Goal: Contribute content: Add original content to the website for others to see

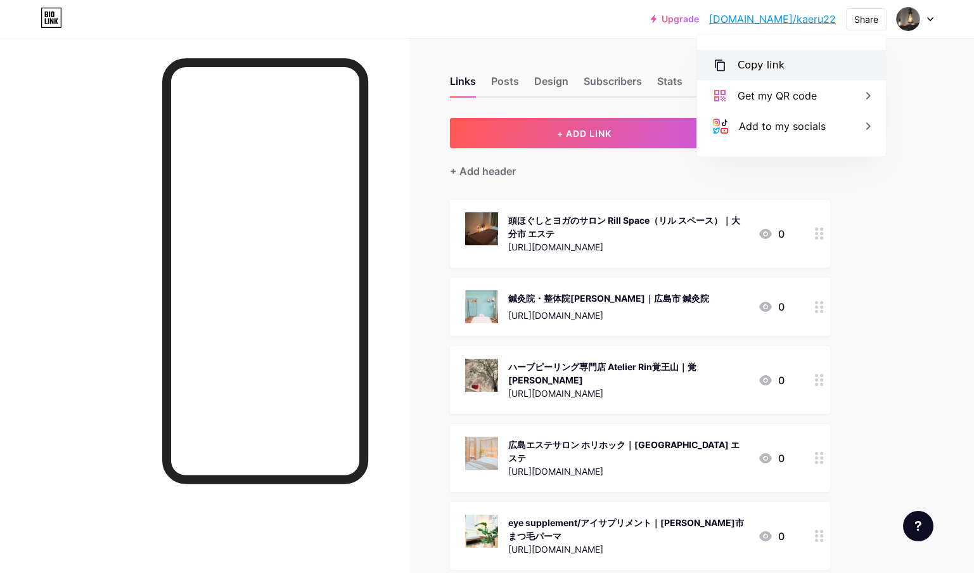
click at [829, 56] on div "Copy link" at bounding box center [791, 65] width 189 height 30
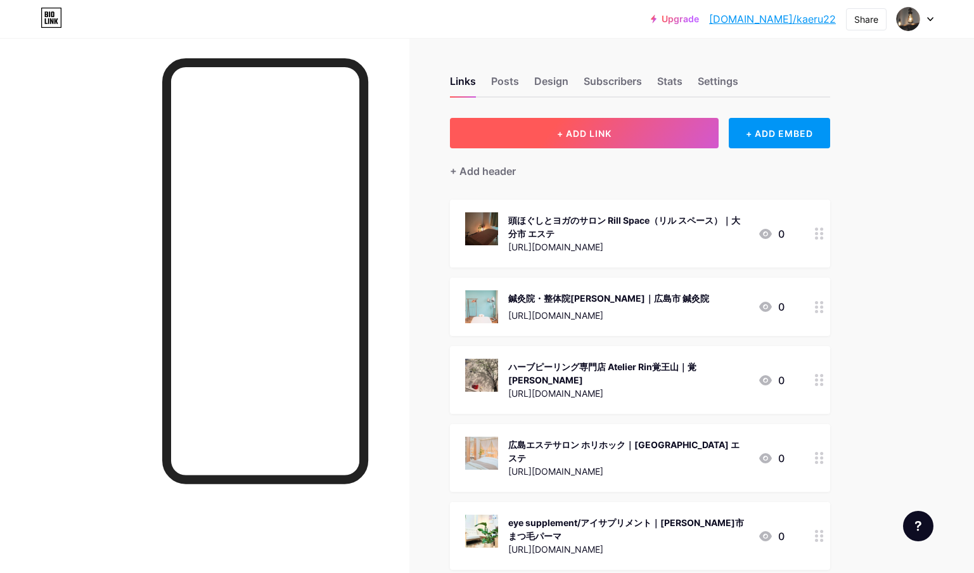
click at [627, 131] on button "+ ADD LINK" at bounding box center [584, 133] width 269 height 30
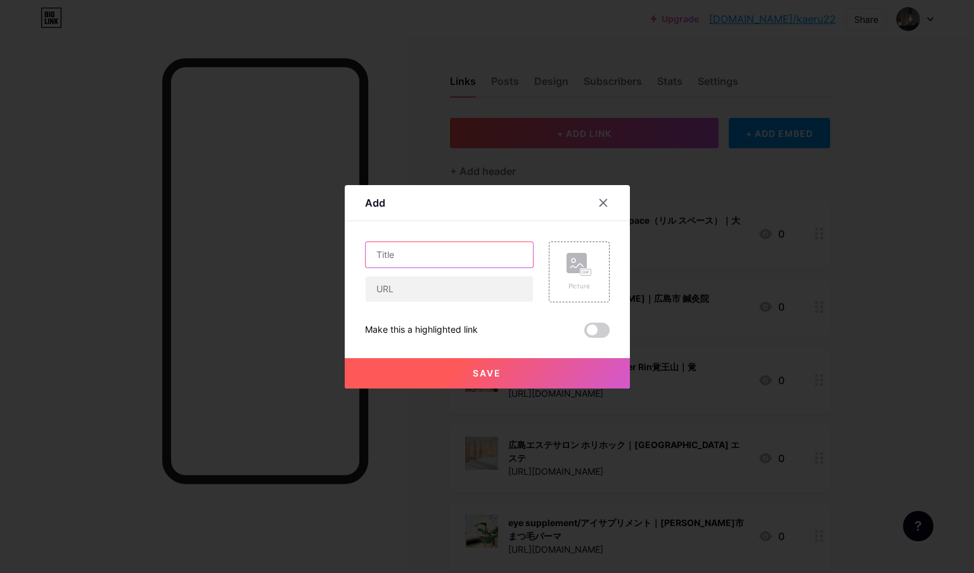
click at [440, 255] on input "text" at bounding box center [449, 254] width 167 height 25
paste input "LOG｜[GEOGRAPHIC_DATA]　宿泊"
type input "LOG｜[GEOGRAPHIC_DATA]　宿泊"
click at [483, 295] on input "text" at bounding box center [449, 288] width 167 height 25
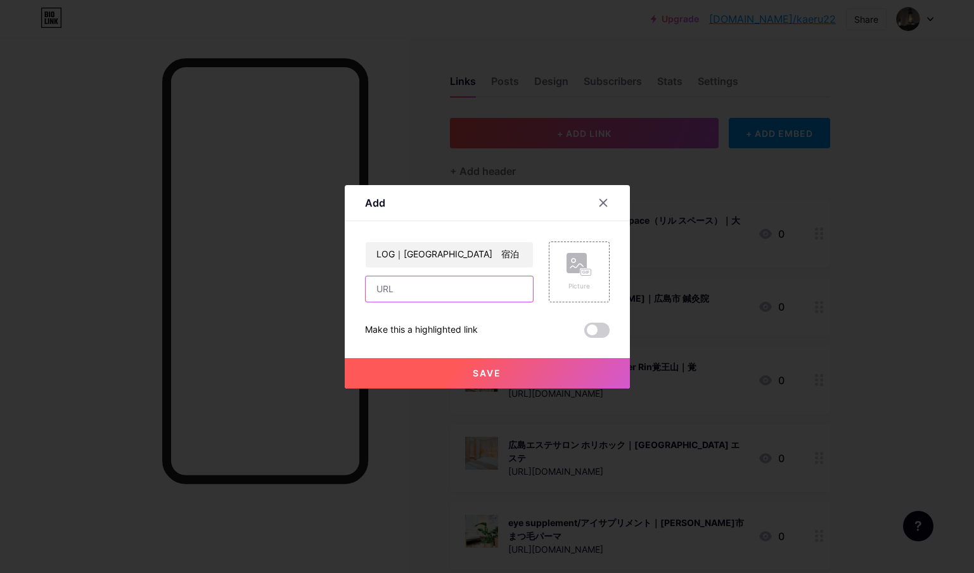
paste input "[URL][DOMAIN_NAME]"
type input "[URL][DOMAIN_NAME]"
click at [565, 336] on div "Make this a highlighted link" at bounding box center [487, 330] width 245 height 15
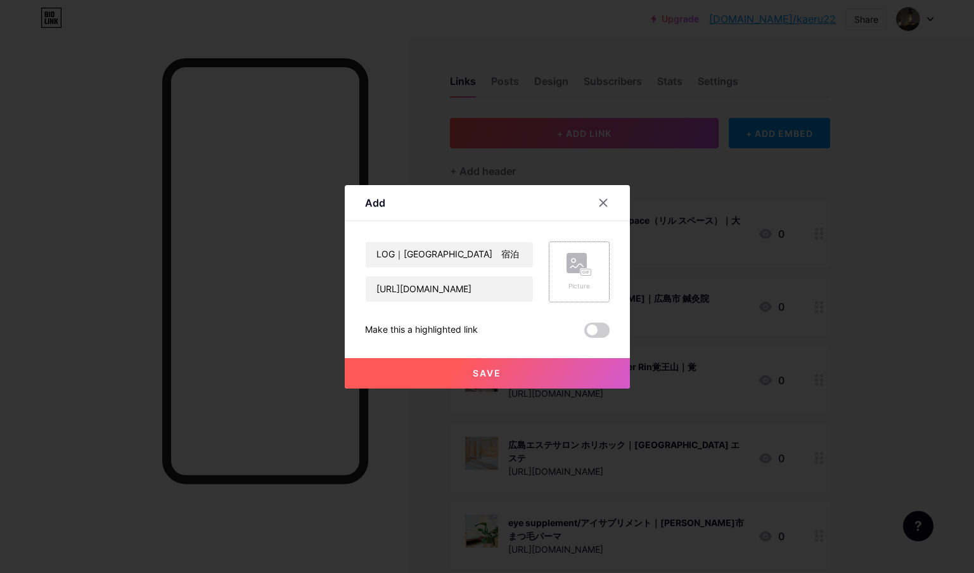
click at [566, 274] on icon at bounding box center [578, 264] width 25 height 23
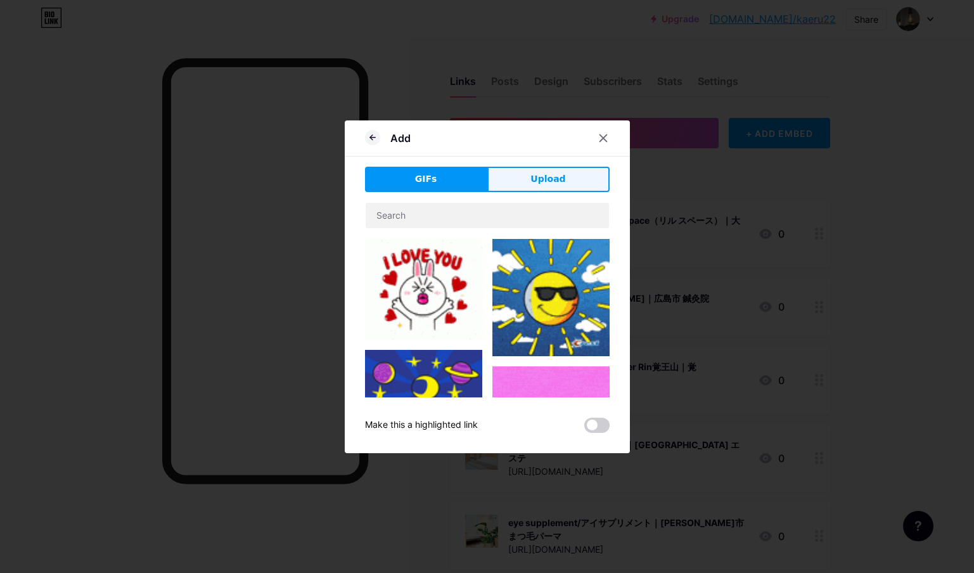
click at [572, 189] on button "Upload" at bounding box center [548, 179] width 122 height 25
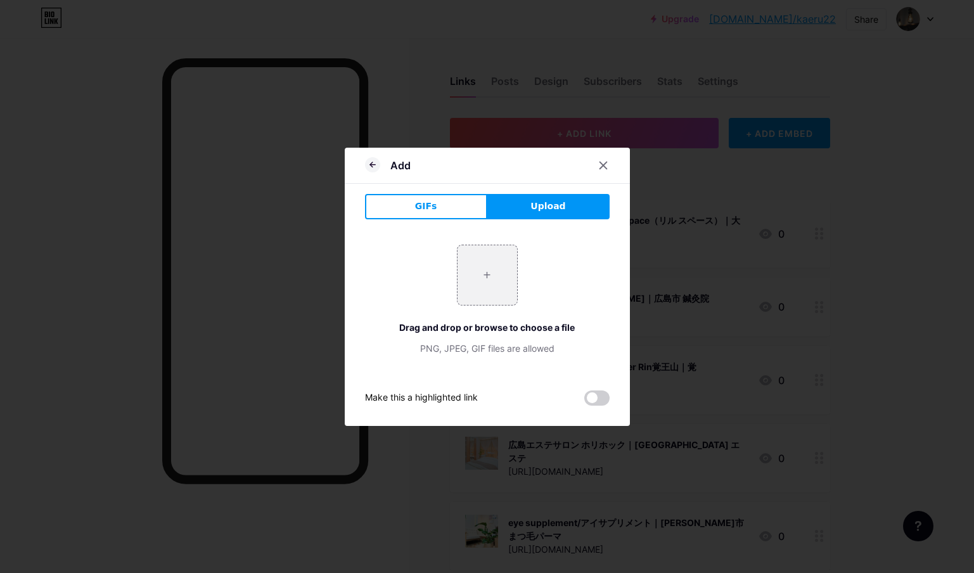
click at [589, 215] on button "Upload" at bounding box center [548, 206] width 122 height 25
click at [468, 265] on input "file" at bounding box center [487, 275] width 60 height 60
type input "C:\fakepath\スクリーンショット [DATE] 12.34.24.jpg"
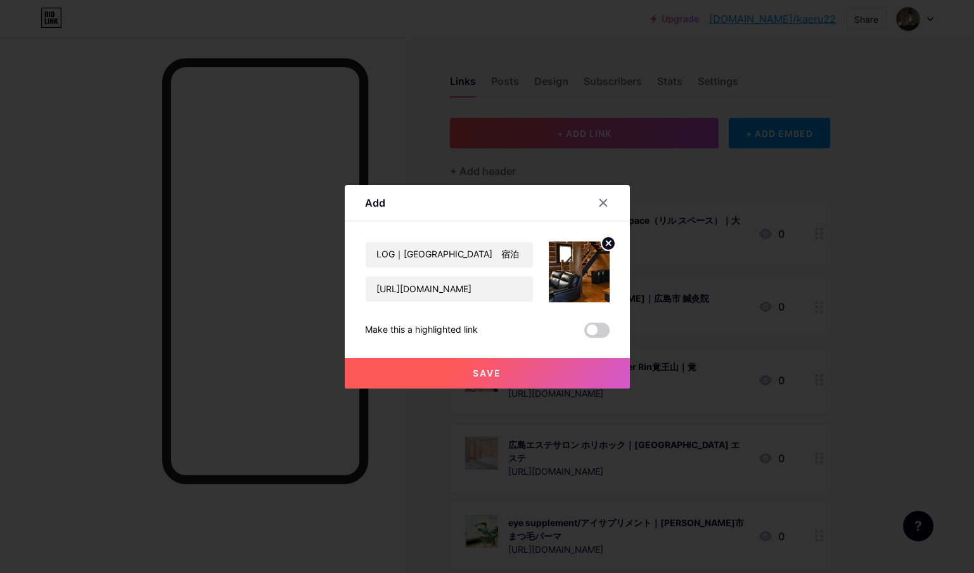
click at [499, 329] on div "Make this a highlighted link" at bounding box center [487, 330] width 245 height 15
click at [515, 383] on button "Save" at bounding box center [487, 373] width 285 height 30
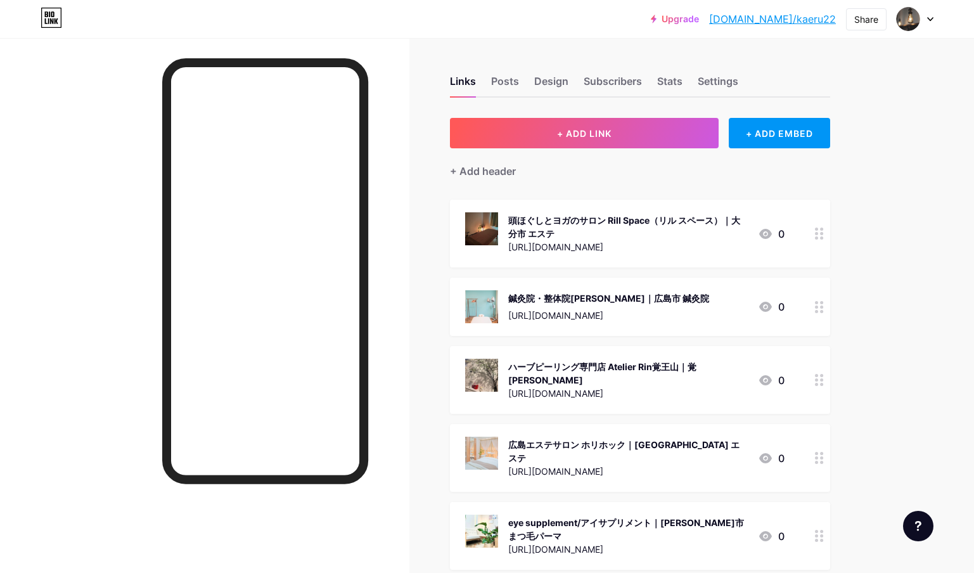
scroll to position [21648, 0]
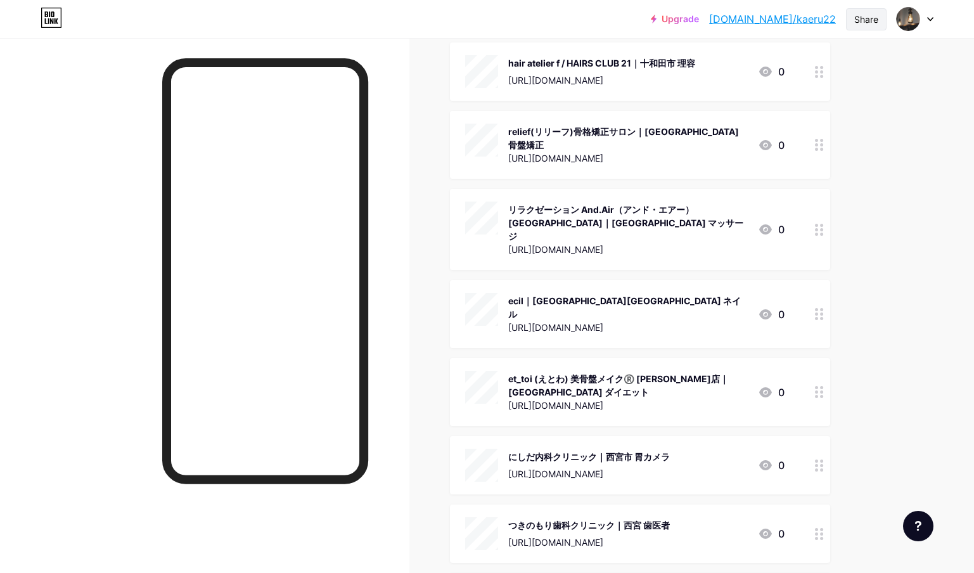
click at [878, 22] on div "Share" at bounding box center [866, 19] width 24 height 13
click at [814, 69] on div "Copy link" at bounding box center [791, 65] width 189 height 30
drag, startPoint x: 891, startPoint y: 95, endPoint x: 900, endPoint y: 25, distance: 70.8
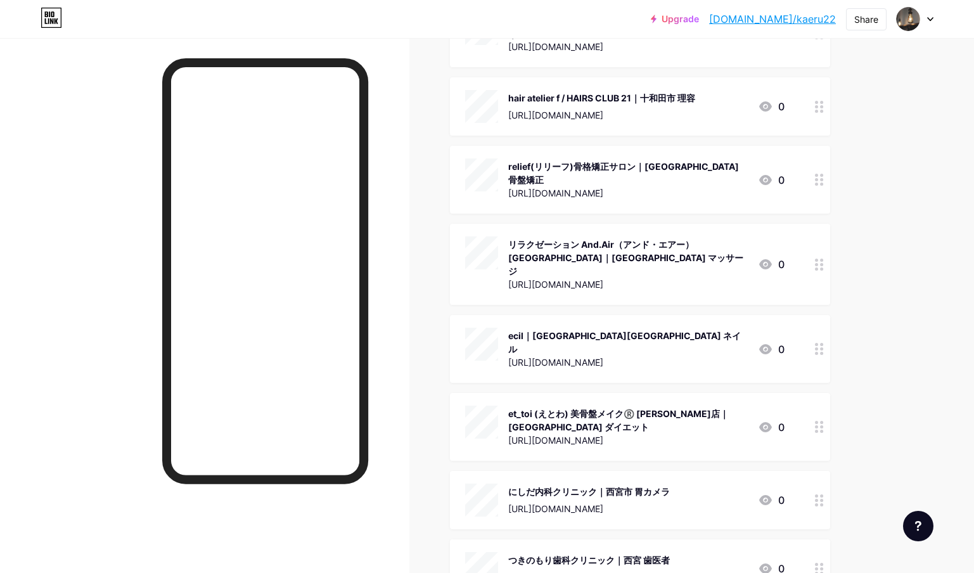
scroll to position [21614, 0]
